Goal: Navigation & Orientation: Find specific page/section

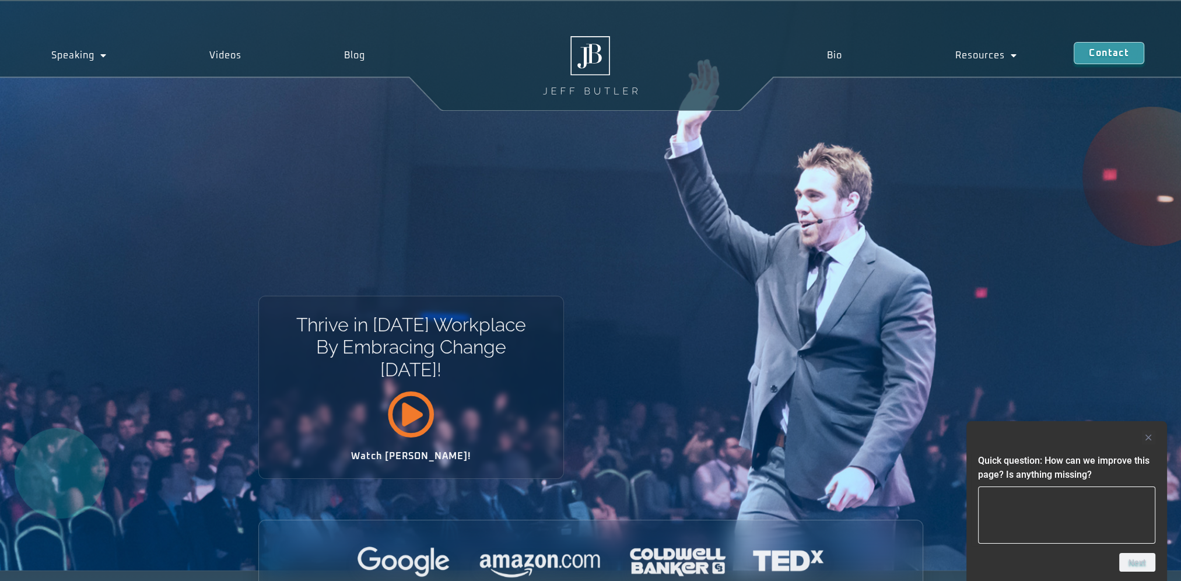
click at [409, 420] on icon at bounding box center [410, 413] width 47 height 47
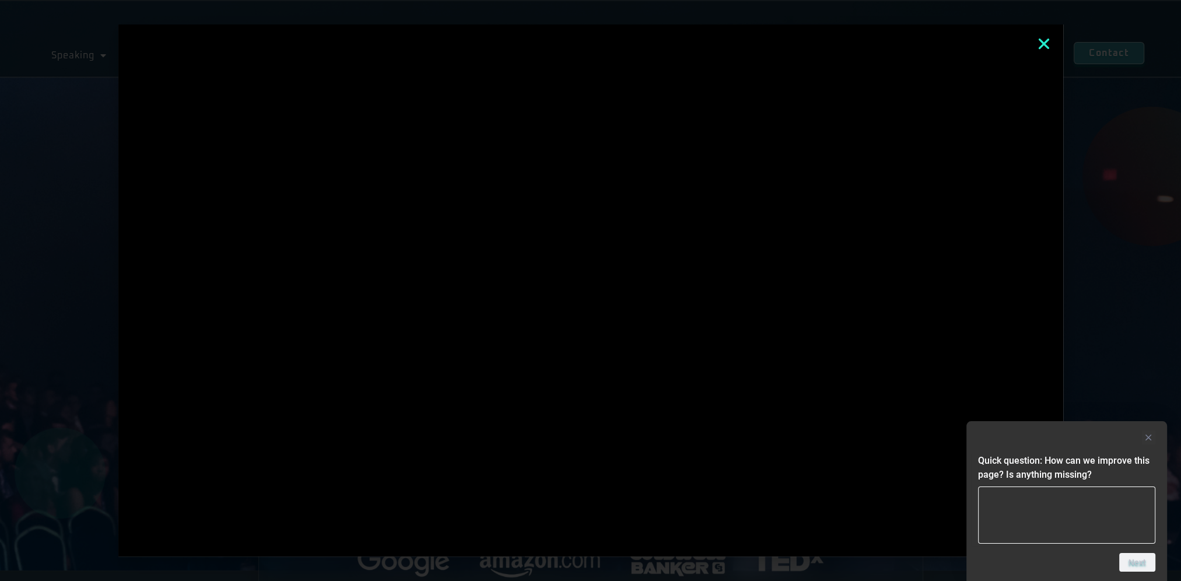
click at [1051, 41] on icon "Close" at bounding box center [1043, 43] width 15 height 15
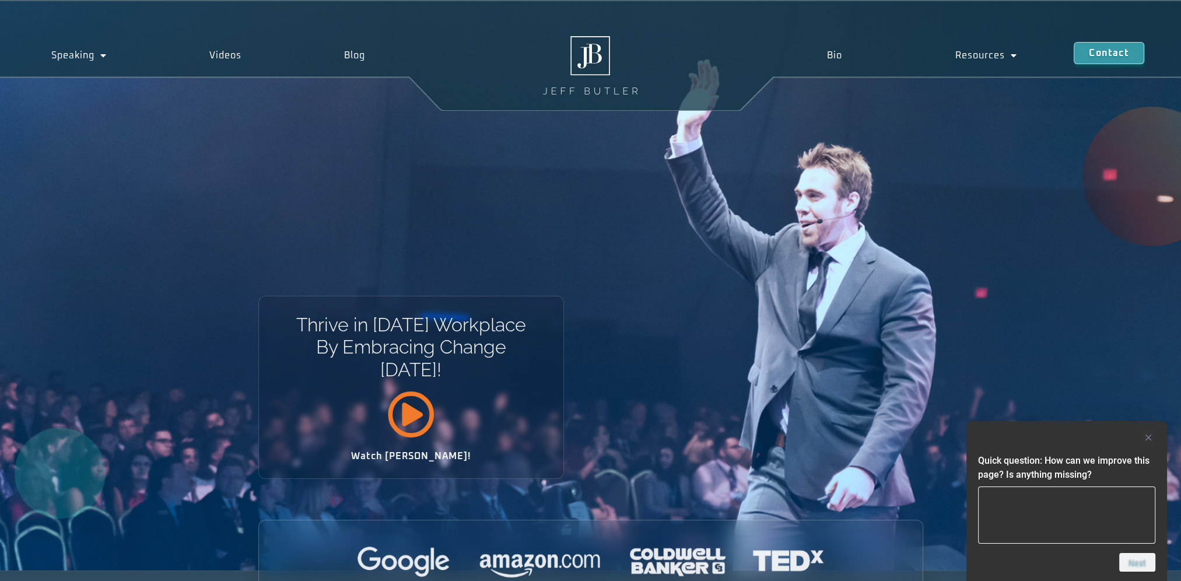
click at [425, 418] on icon at bounding box center [410, 413] width 47 height 47
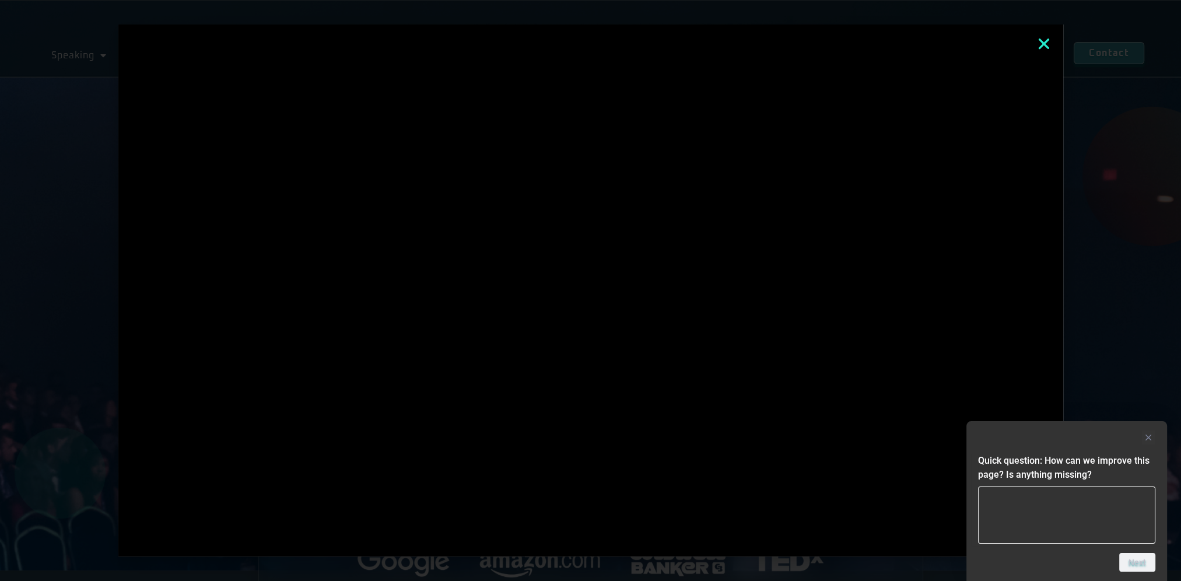
click at [1046, 43] on icon "Close" at bounding box center [1043, 43] width 15 height 15
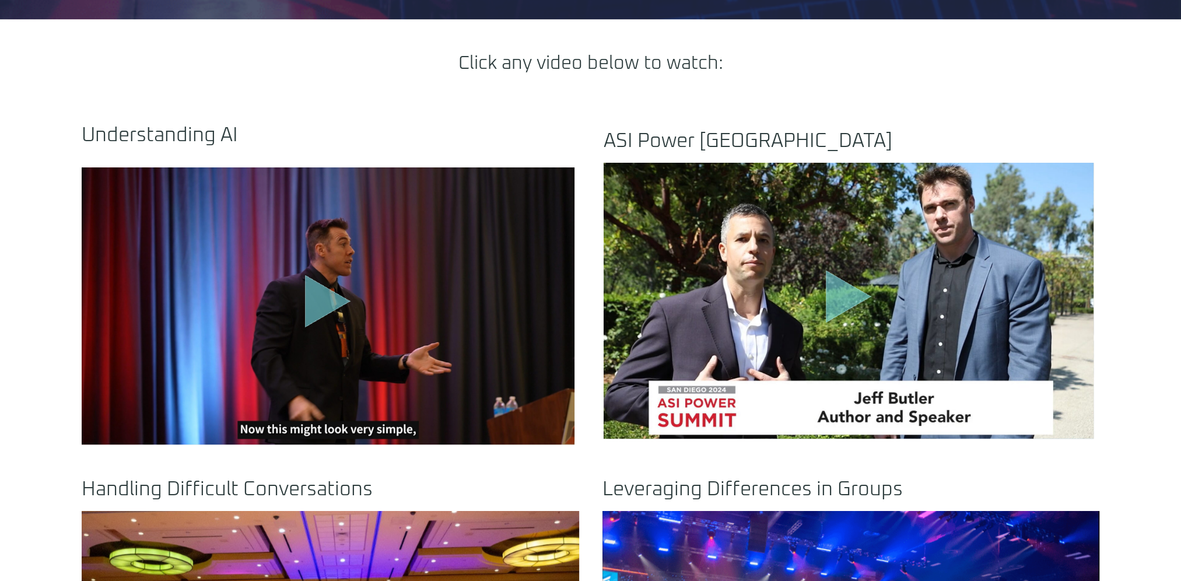
scroll to position [525, 0]
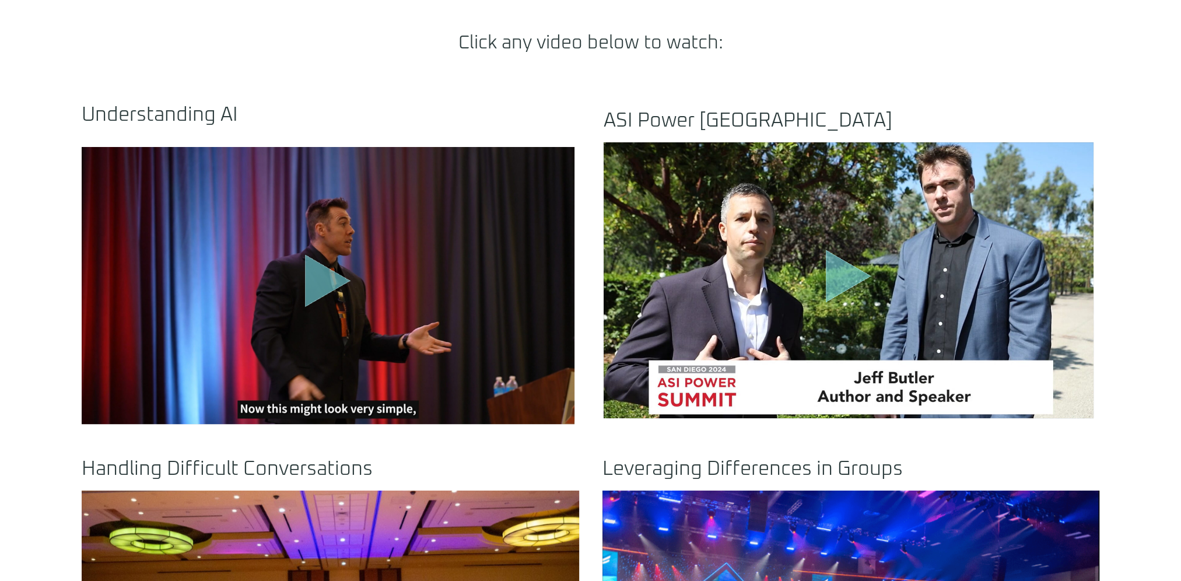
click at [320, 287] on icon "Play Video" at bounding box center [327, 281] width 45 height 52
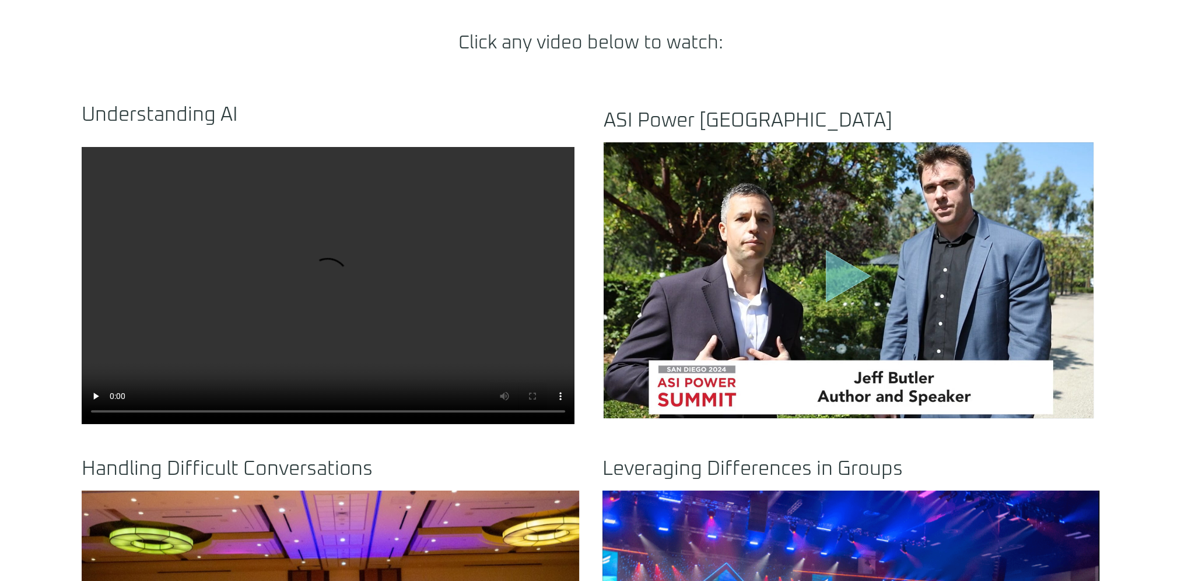
click at [837, 272] on icon "Play Video" at bounding box center [848, 276] width 45 height 52
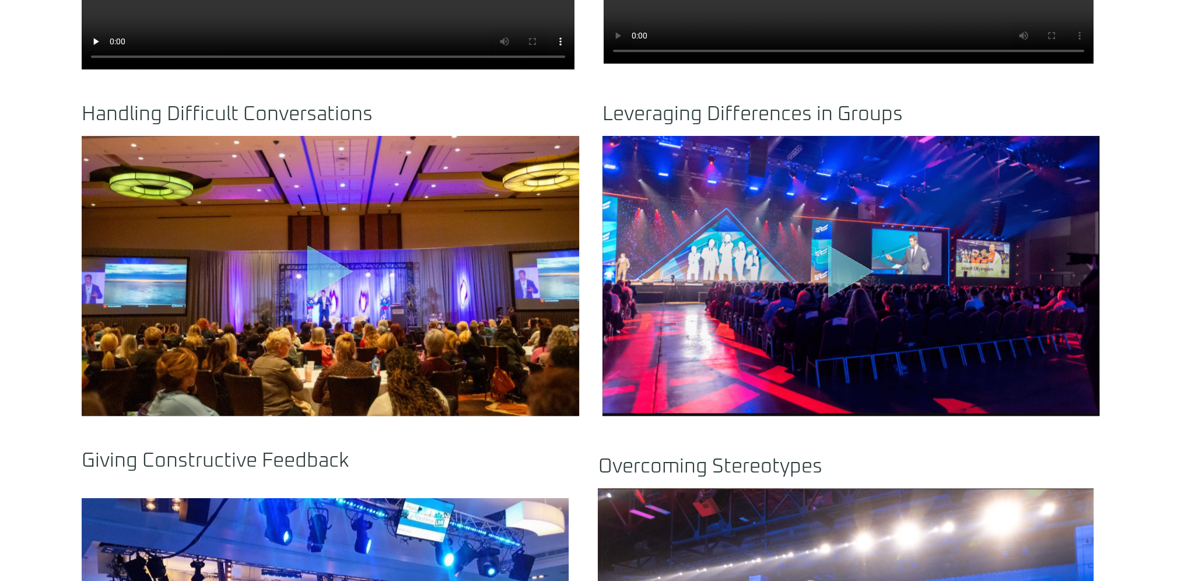
scroll to position [875, 0]
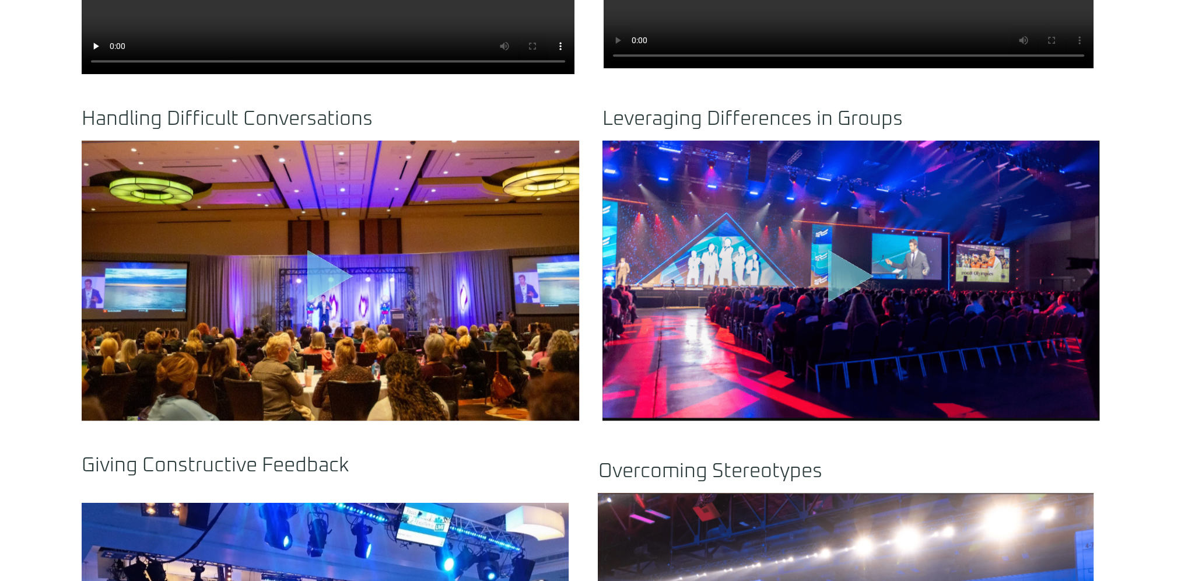
click at [326, 272] on icon "Play Video" at bounding box center [329, 276] width 45 height 52
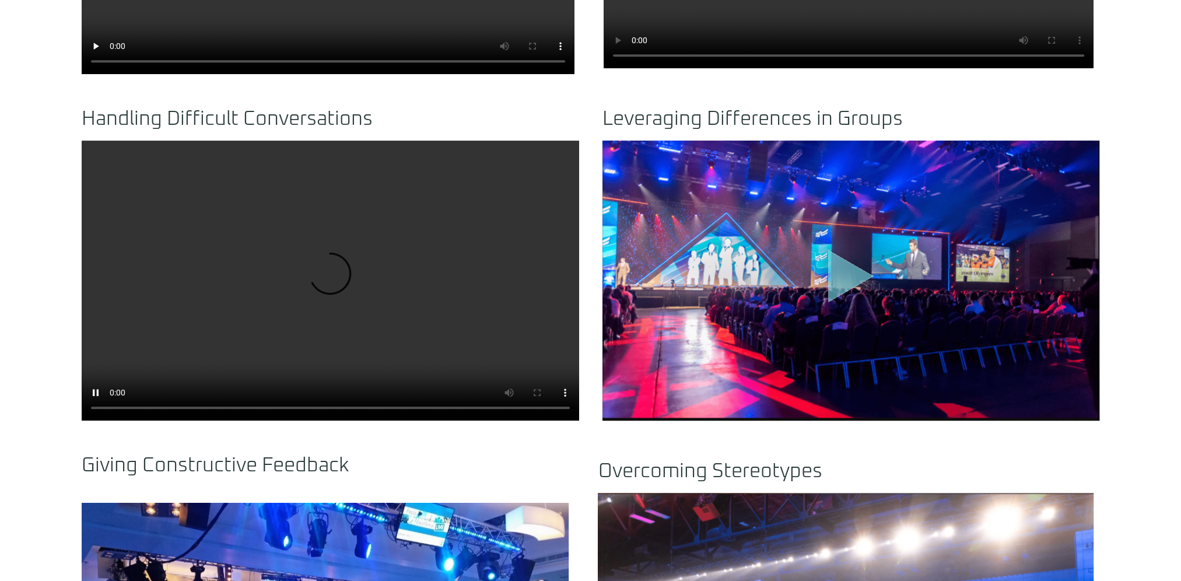
click at [844, 277] on icon "Play Video" at bounding box center [850, 276] width 45 height 52
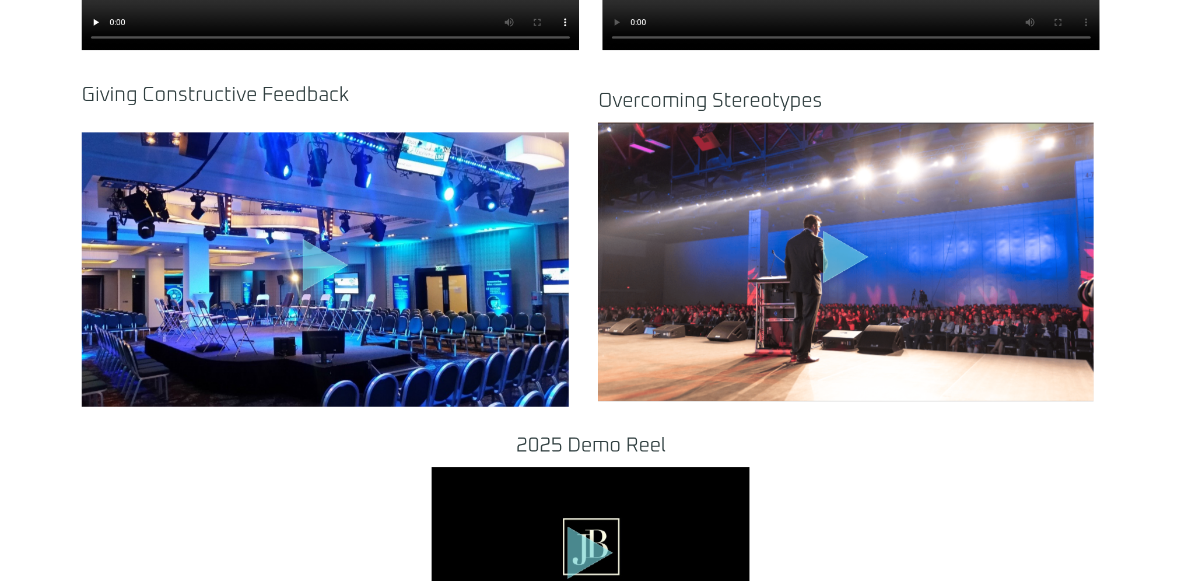
scroll to position [1283, 0]
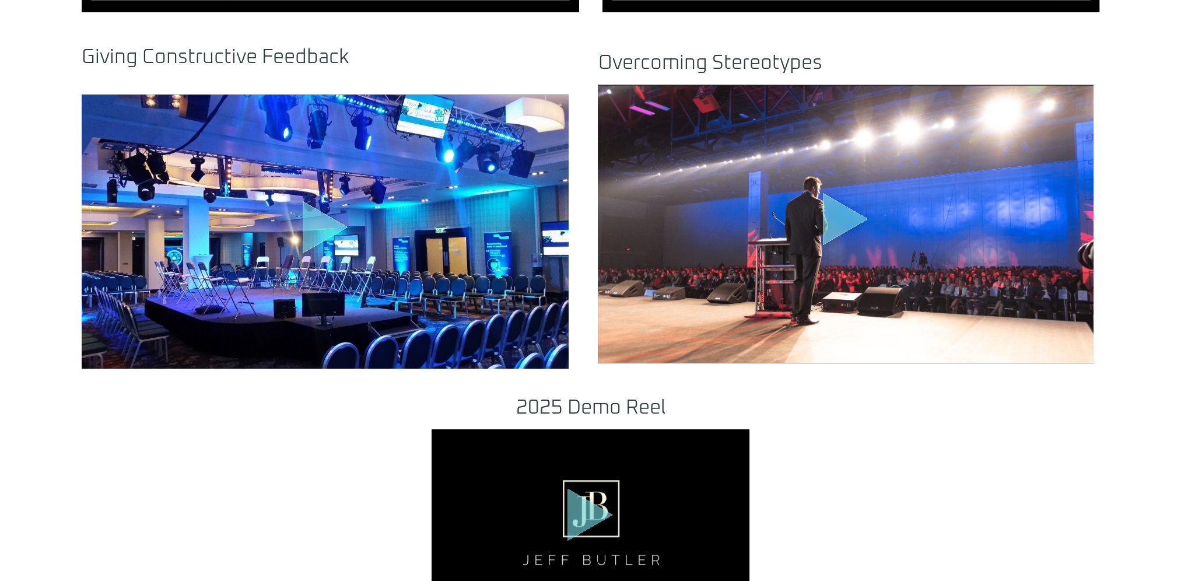
click at [309, 216] on icon "Play Video" at bounding box center [325, 227] width 45 height 52
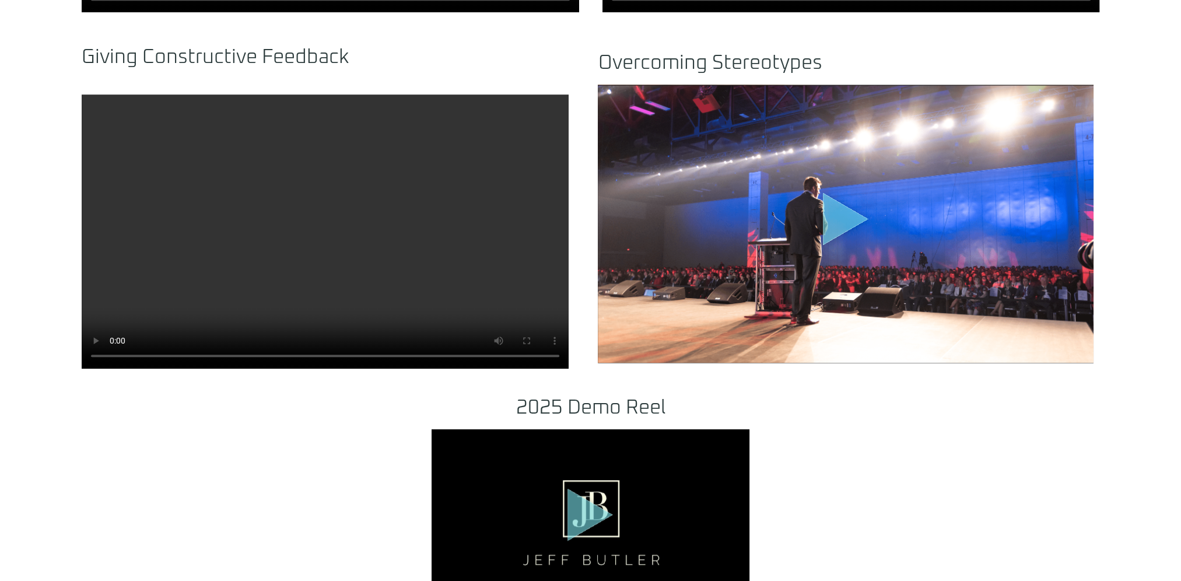
click at [840, 223] on icon "Play Video about motivational speaker dallas" at bounding box center [845, 219] width 45 height 52
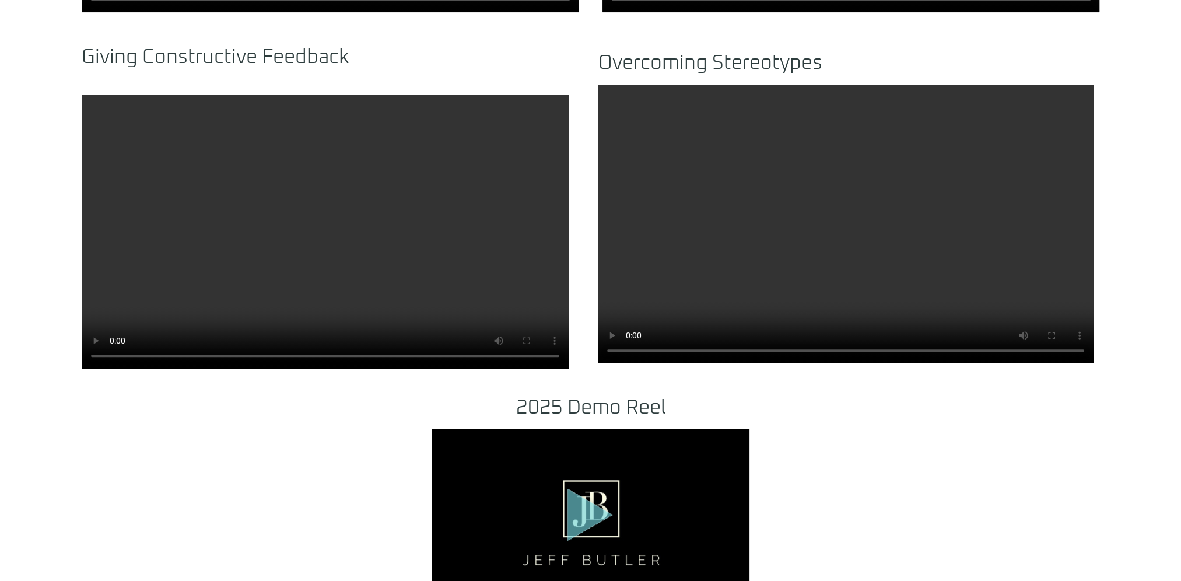
click at [597, 520] on icon "Play Video" at bounding box center [589, 514] width 45 height 52
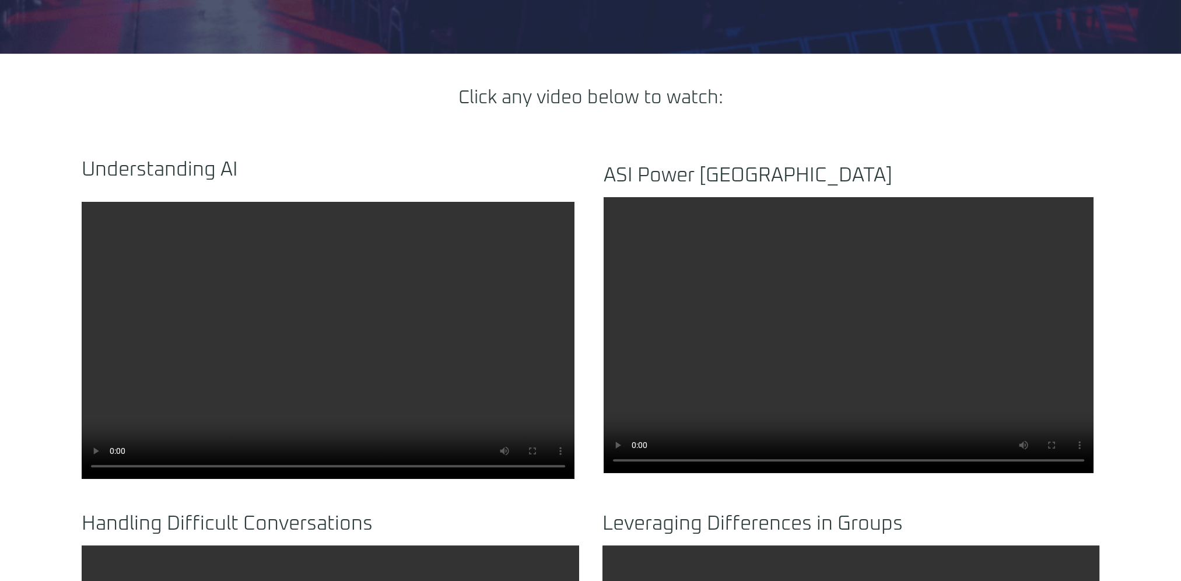
scroll to position [467, 0]
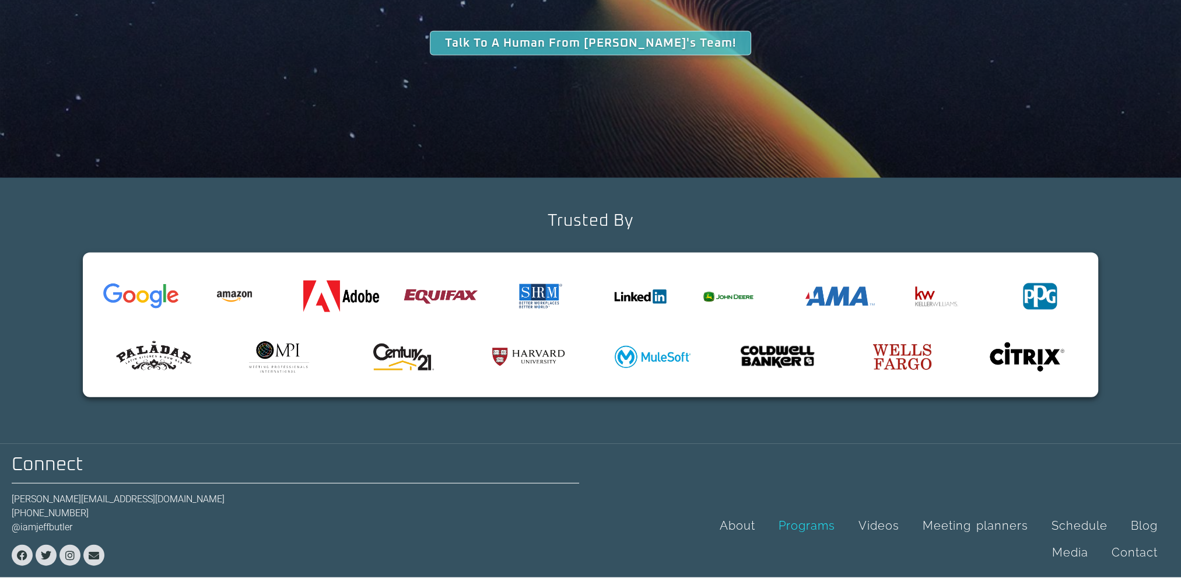
scroll to position [3774, 0]
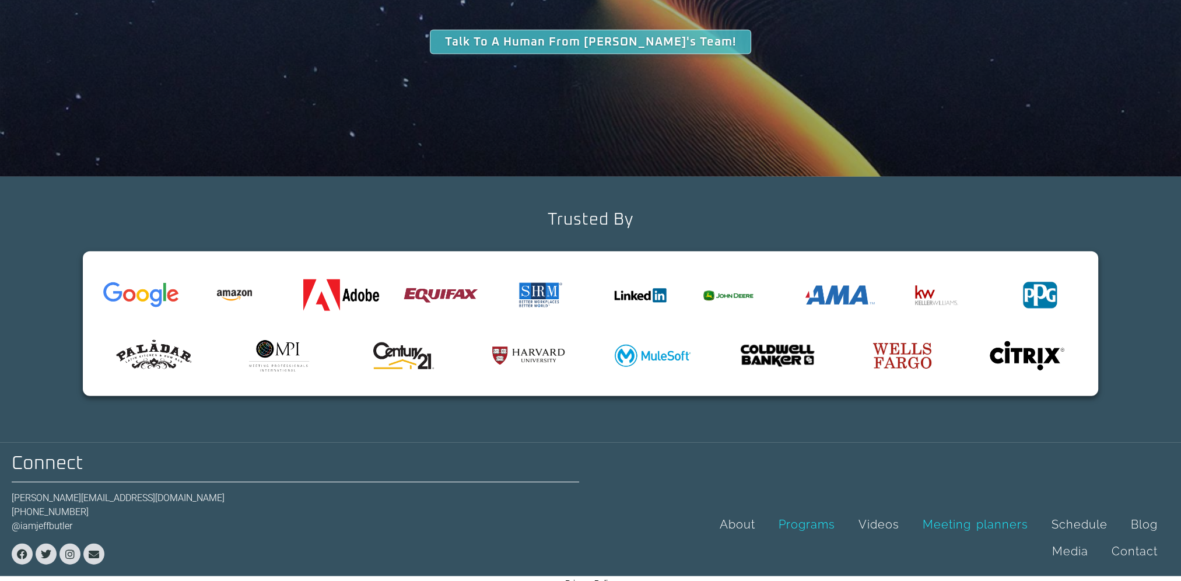
click at [966, 511] on link "Meeting planners" at bounding box center [975, 524] width 129 height 27
